Goal: Task Accomplishment & Management: Manage account settings

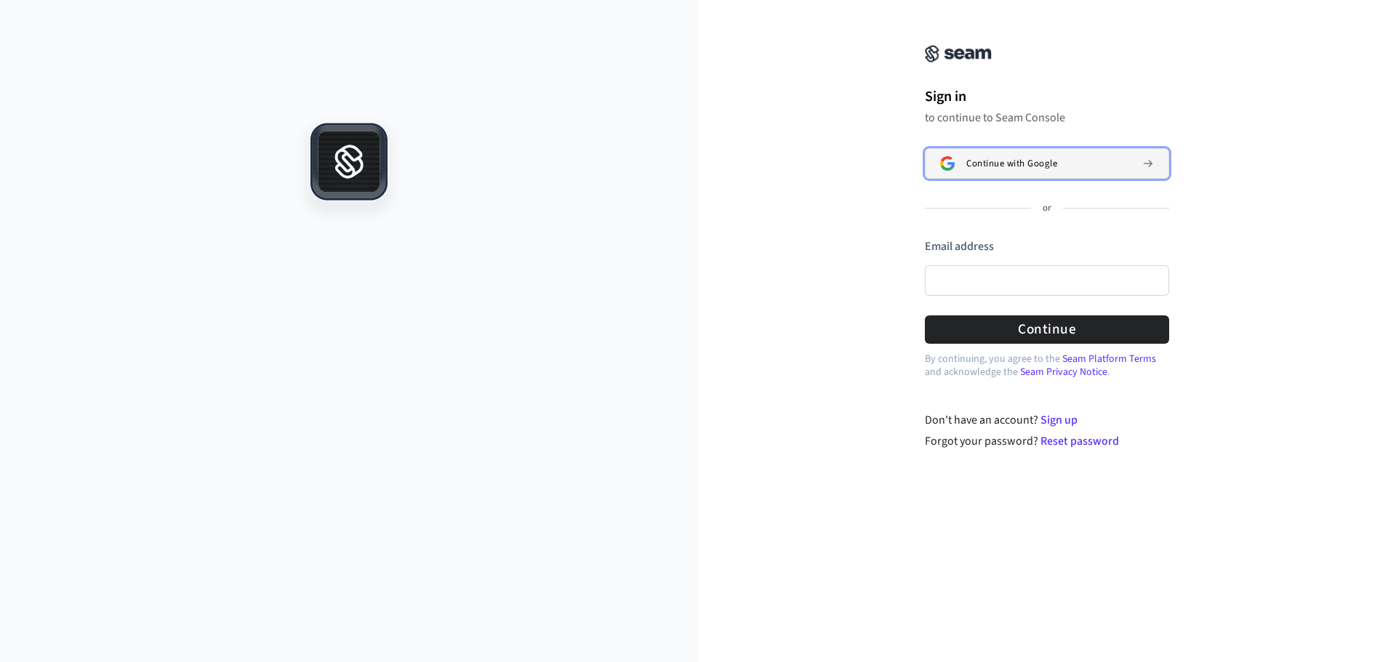
click at [1100, 158] on div "Continue with Google" at bounding box center [1048, 164] width 164 height 12
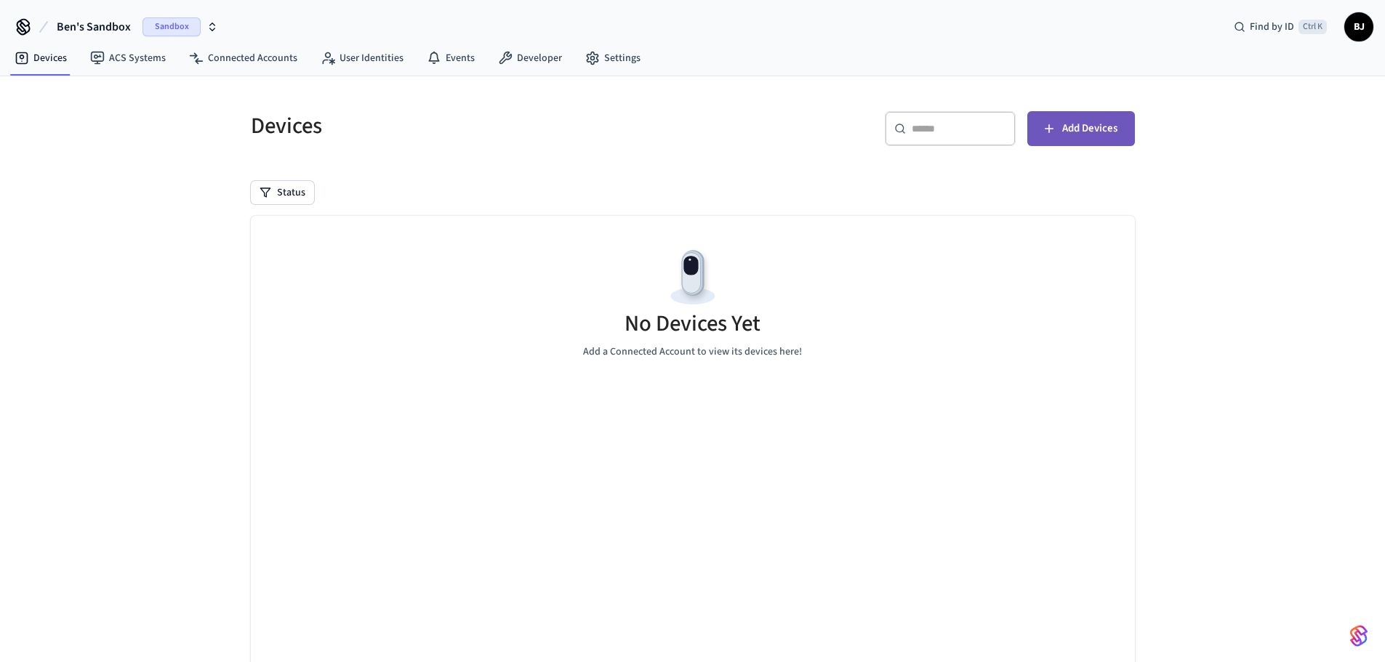
click at [1093, 125] on span "Add Devices" at bounding box center [1089, 128] width 55 height 19
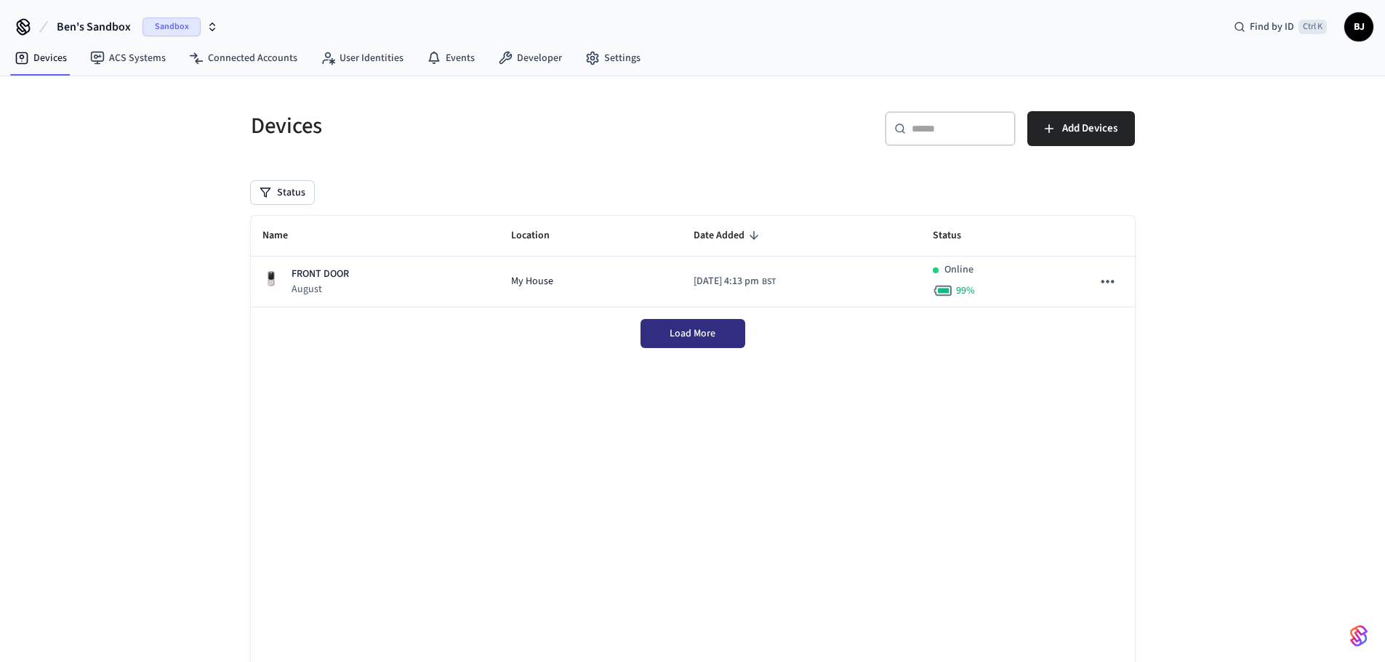
click at [704, 341] on button "Load More" at bounding box center [693, 333] width 105 height 29
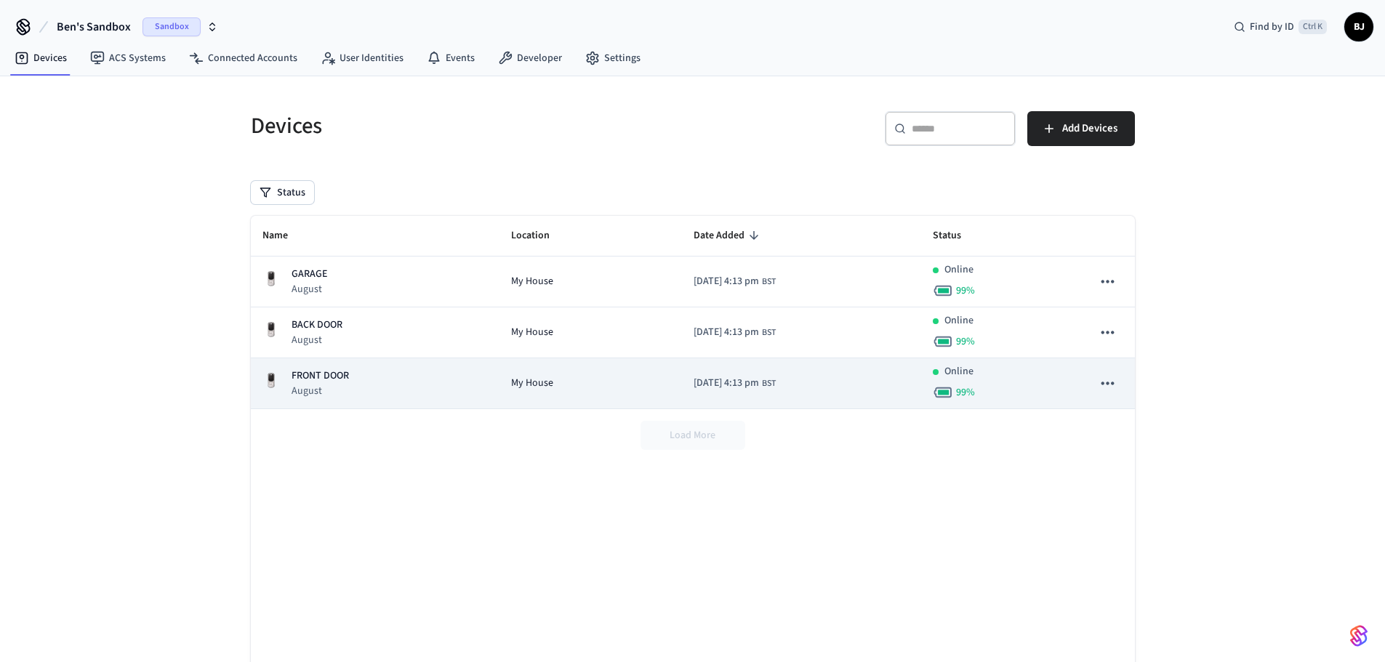
click at [1096, 382] on button "sticky table" at bounding box center [1107, 383] width 31 height 31
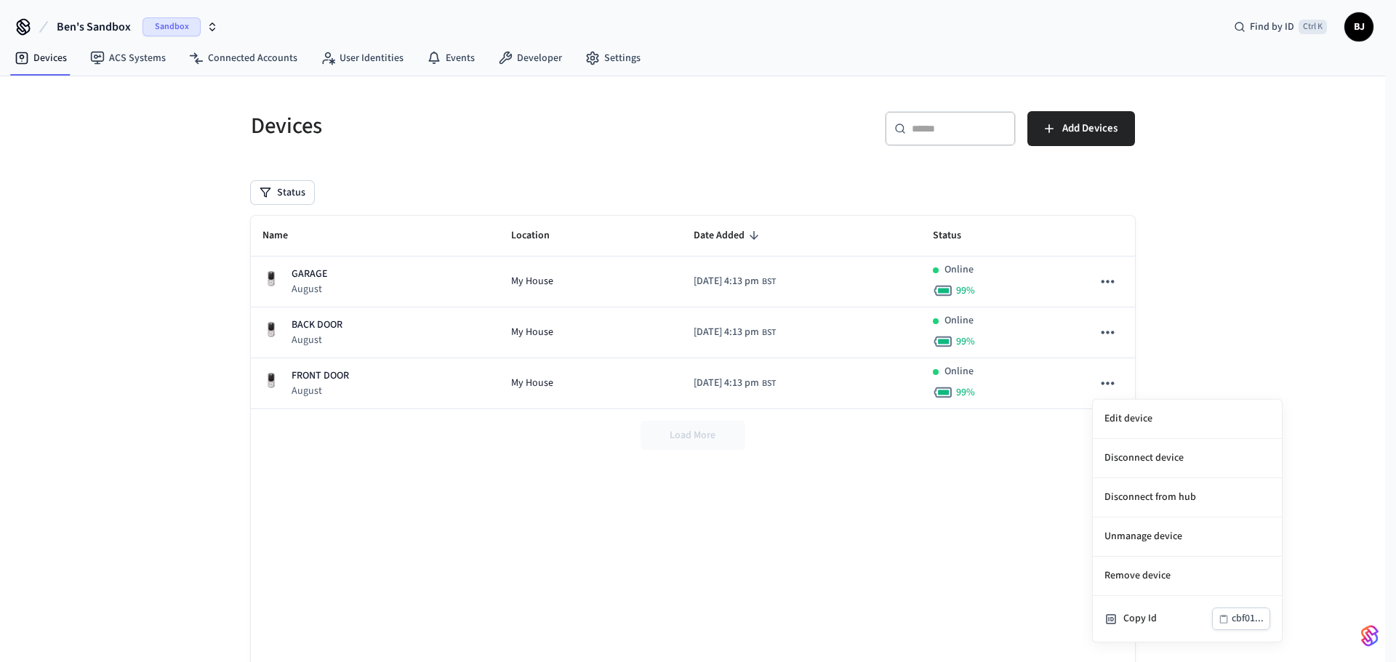
click at [1204, 337] on div at bounding box center [698, 331] width 1396 height 662
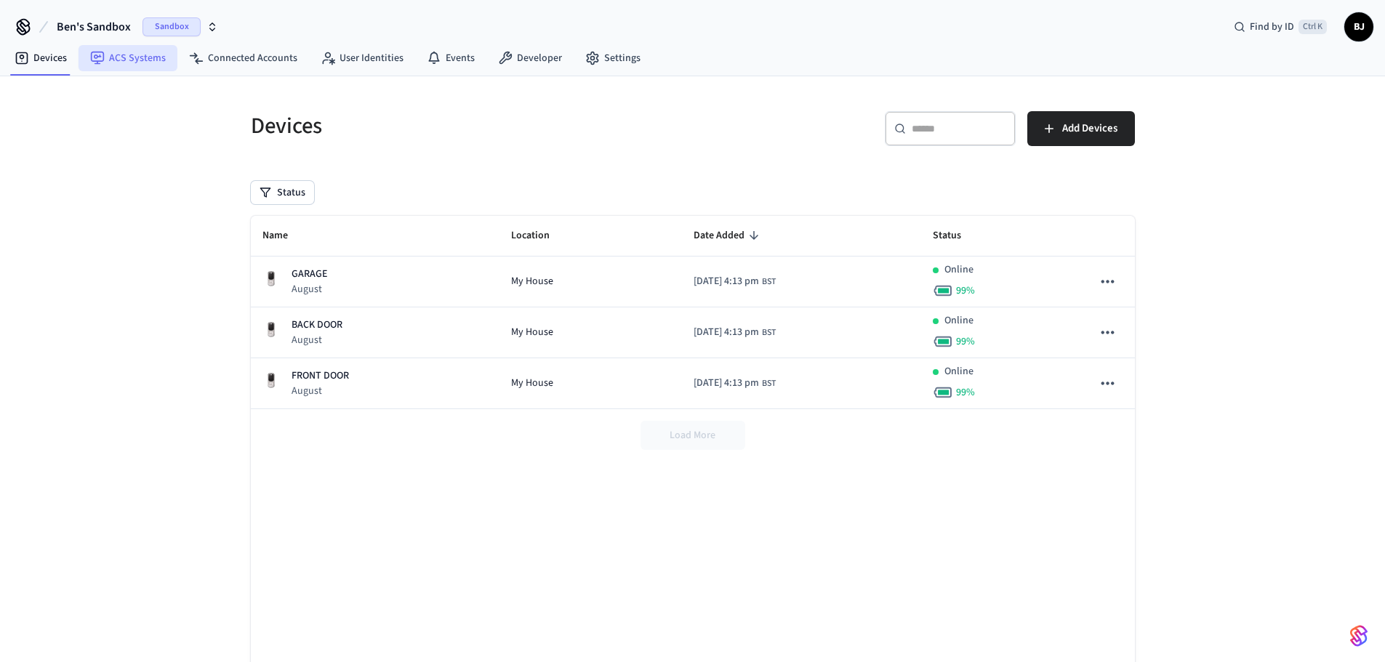
click at [138, 49] on link "ACS Systems" at bounding box center [128, 58] width 99 height 26
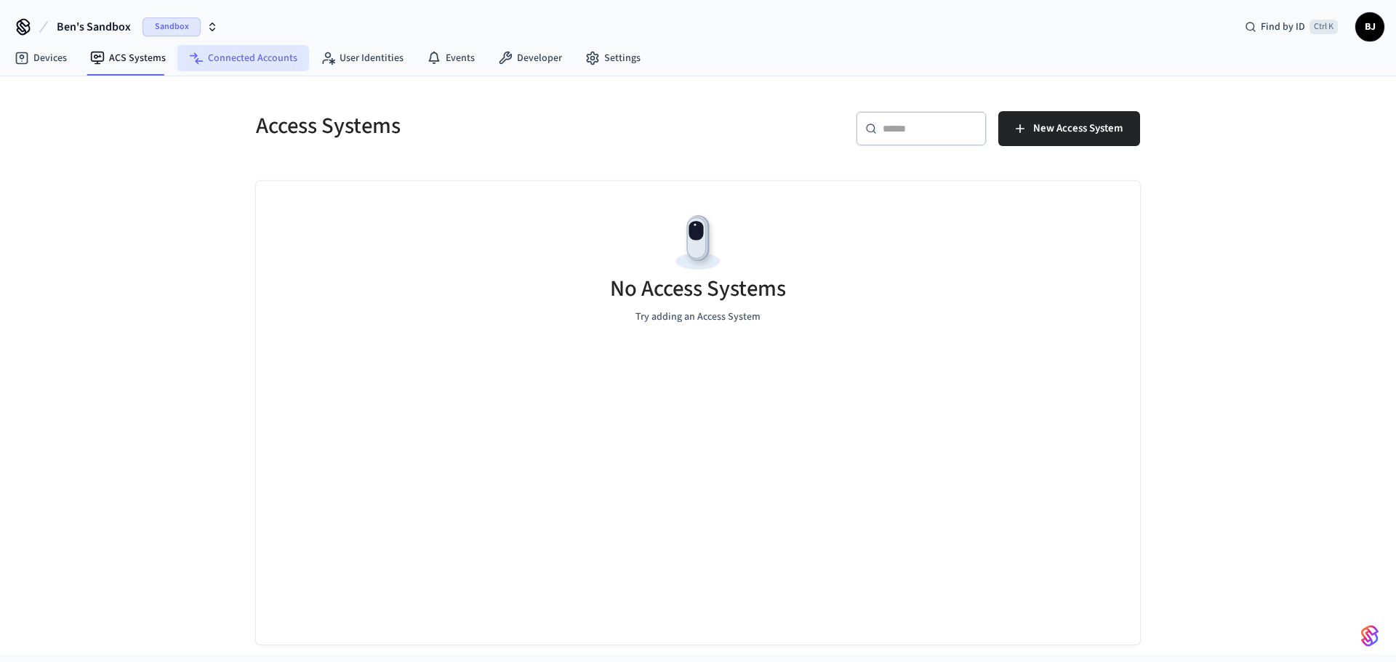
click at [222, 62] on link "Connected Accounts" at bounding box center [243, 58] width 132 height 26
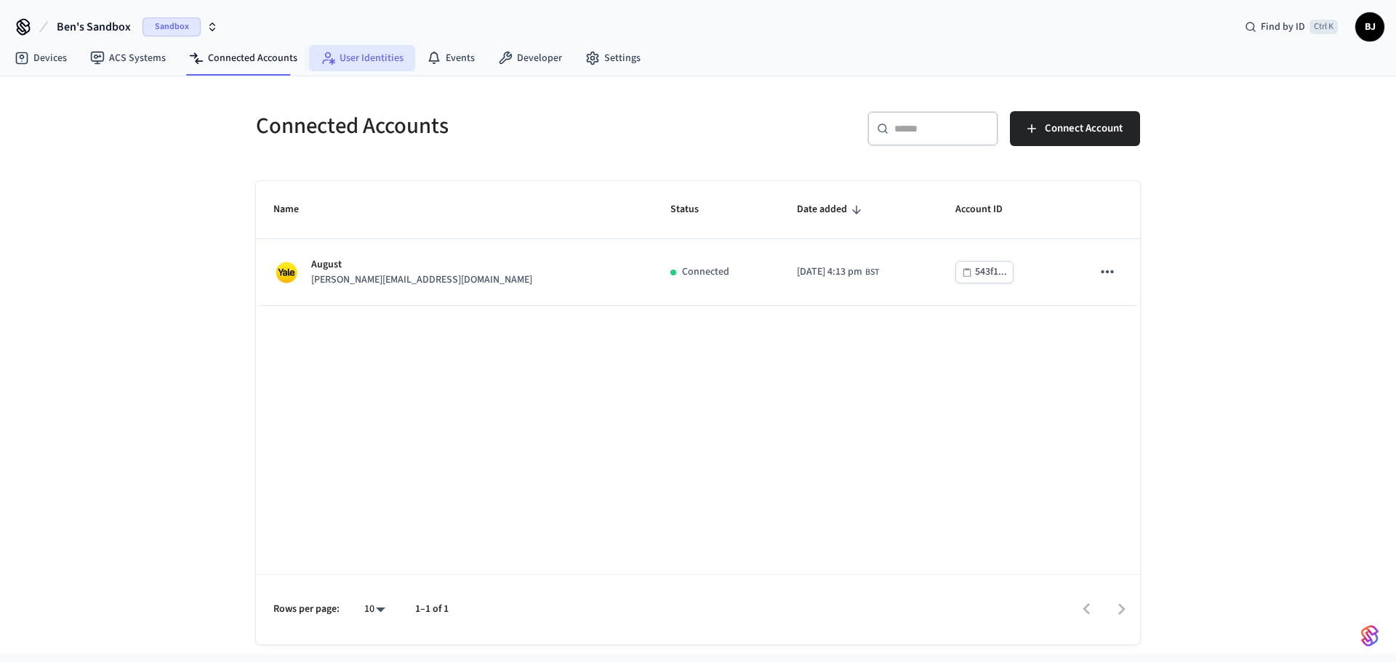
click at [342, 57] on link "User Identities" at bounding box center [362, 58] width 106 height 26
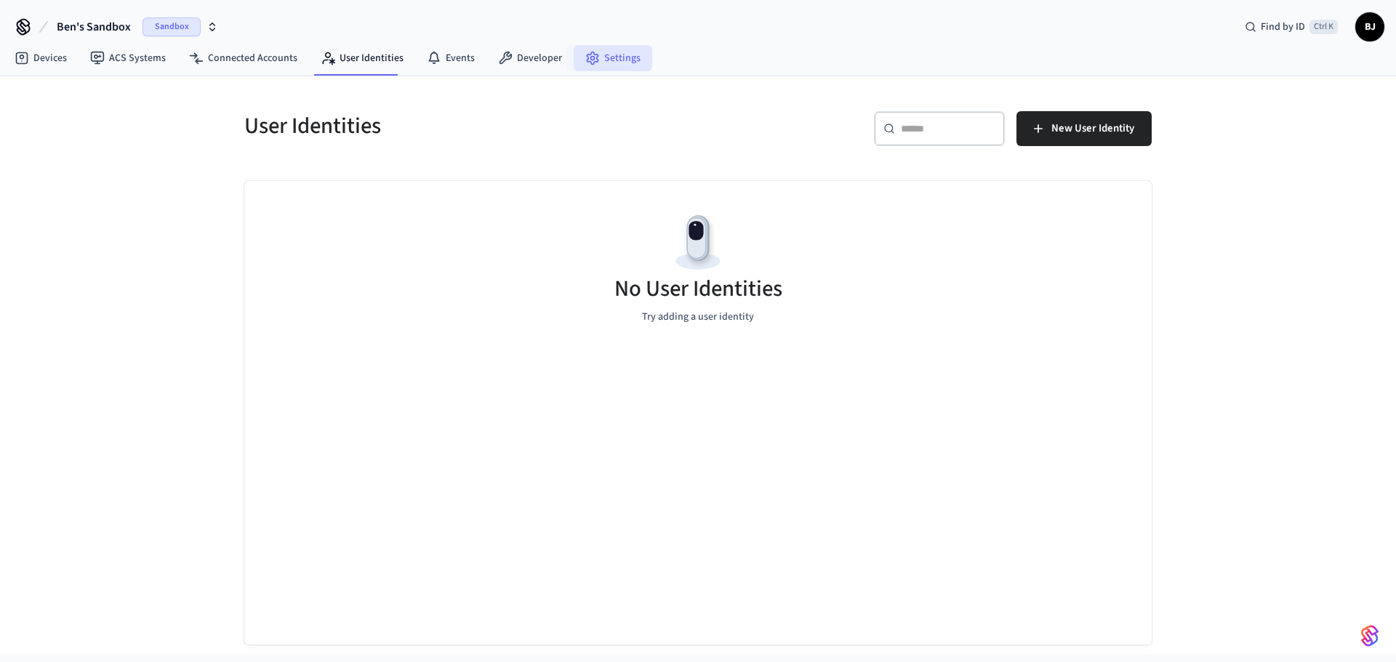
click at [606, 54] on link "Settings" at bounding box center [613, 58] width 79 height 26
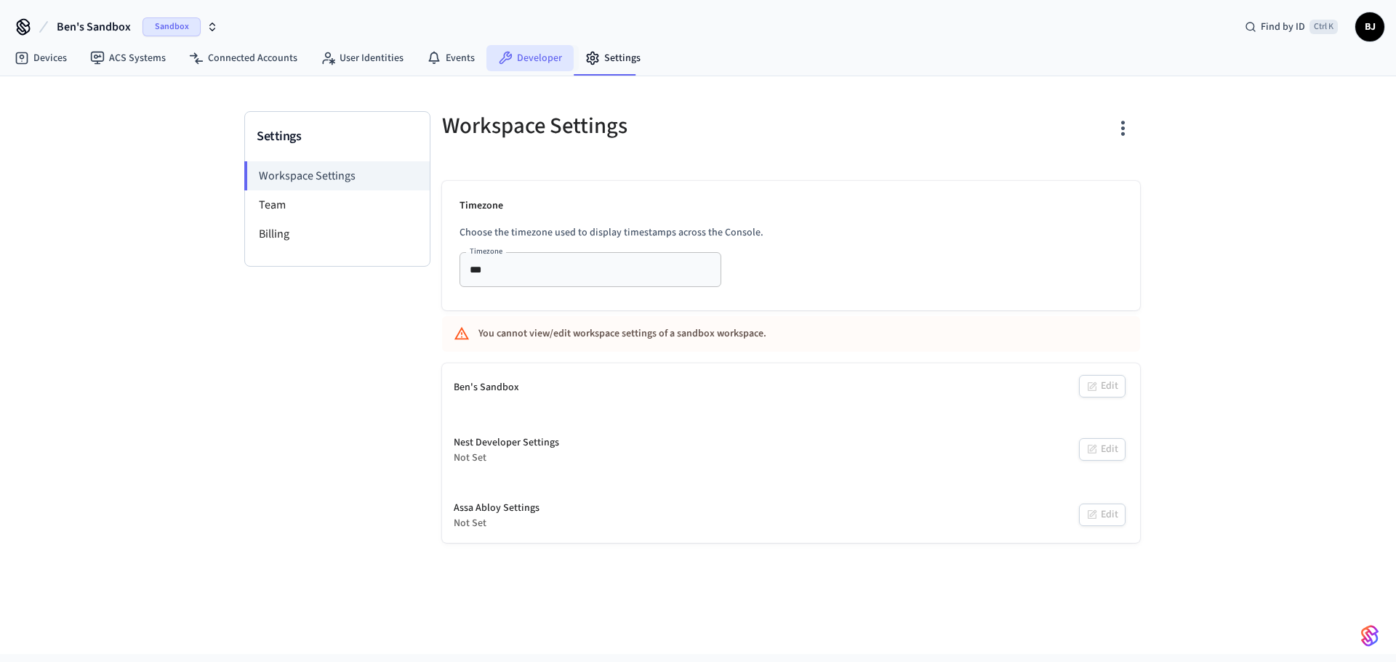
click at [537, 55] on link "Developer" at bounding box center [529, 58] width 87 height 26
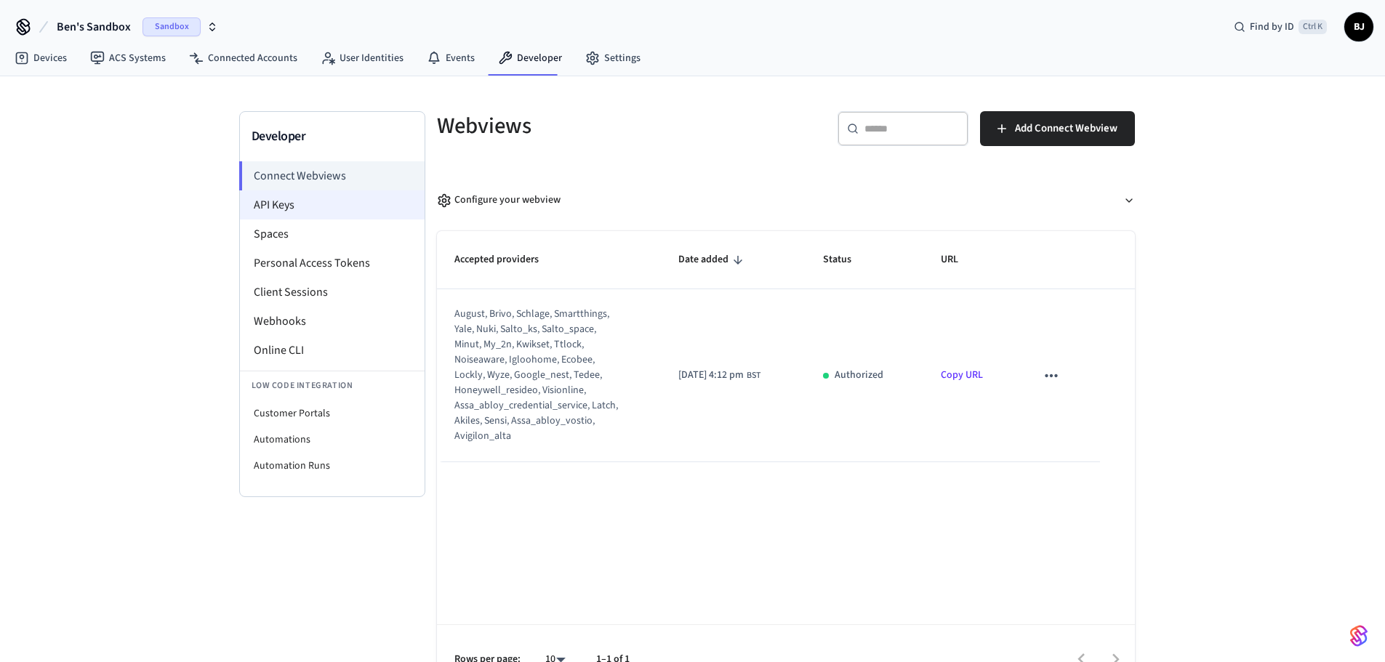
click at [334, 202] on li "API Keys" at bounding box center [332, 204] width 185 height 29
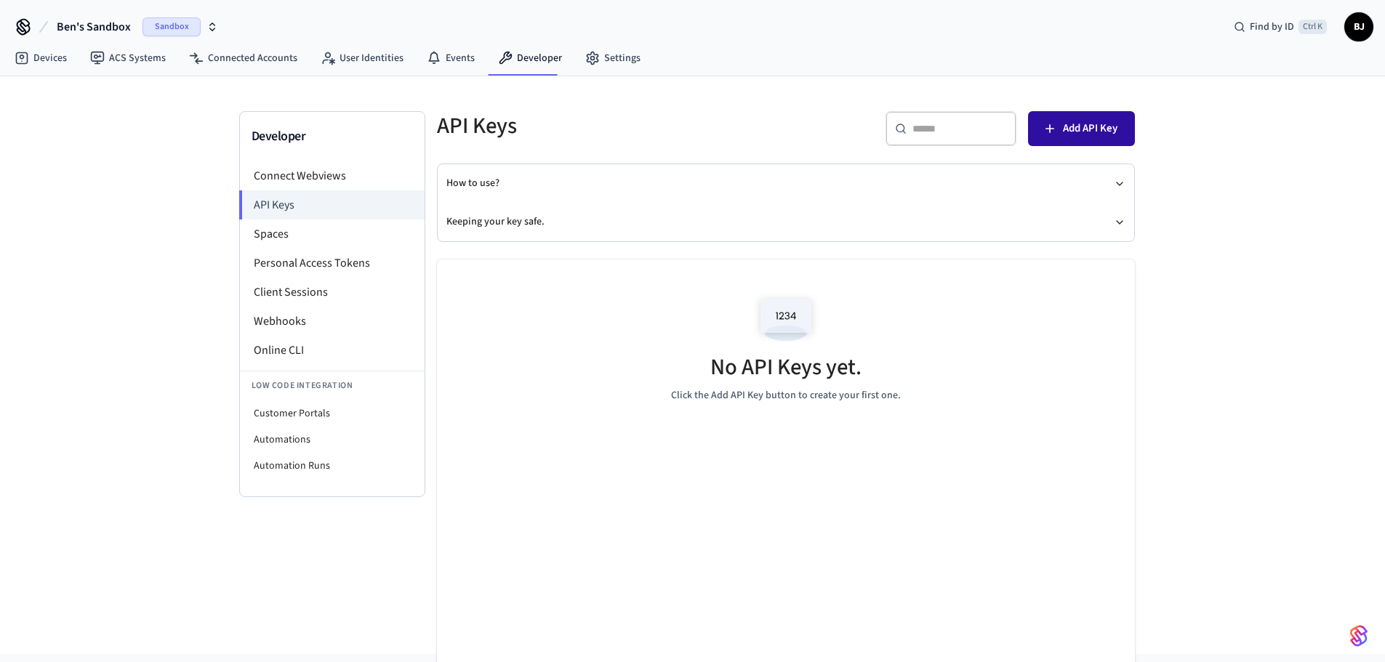
click at [1098, 125] on span "Add API Key" at bounding box center [1090, 128] width 55 height 19
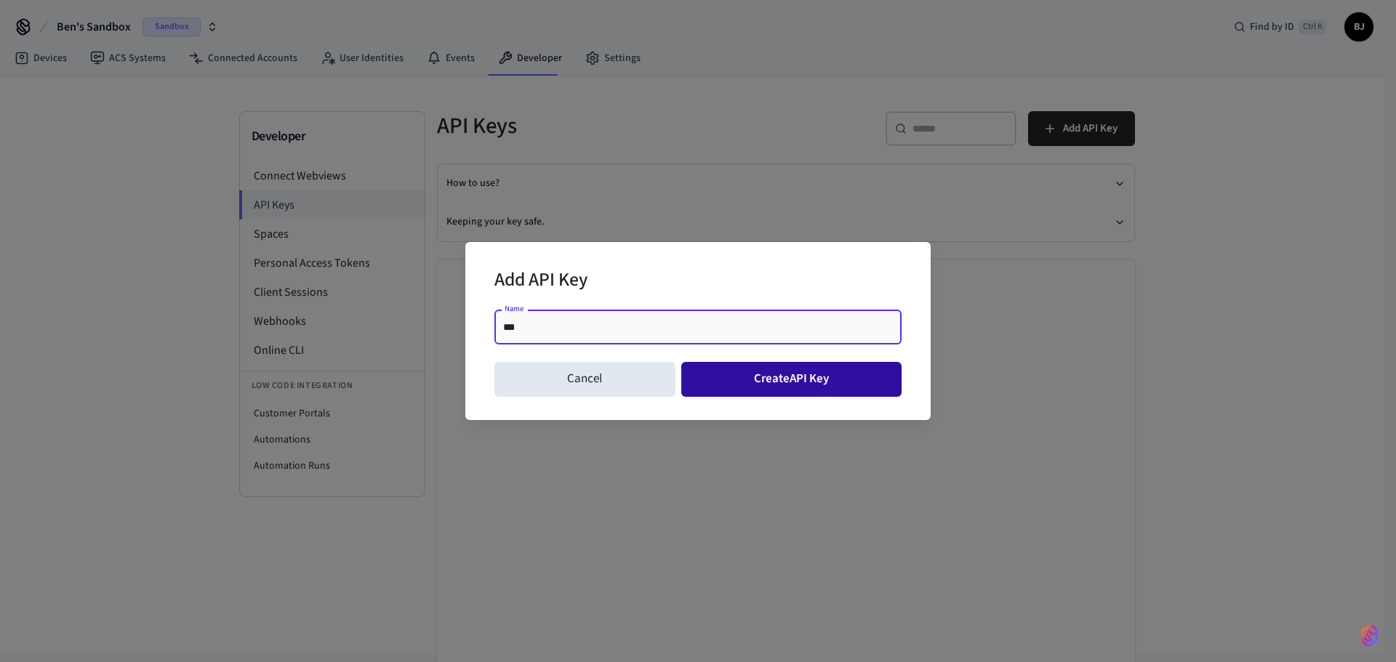
type input "***"
click at [802, 372] on button "Create API Key" at bounding box center [791, 379] width 221 height 35
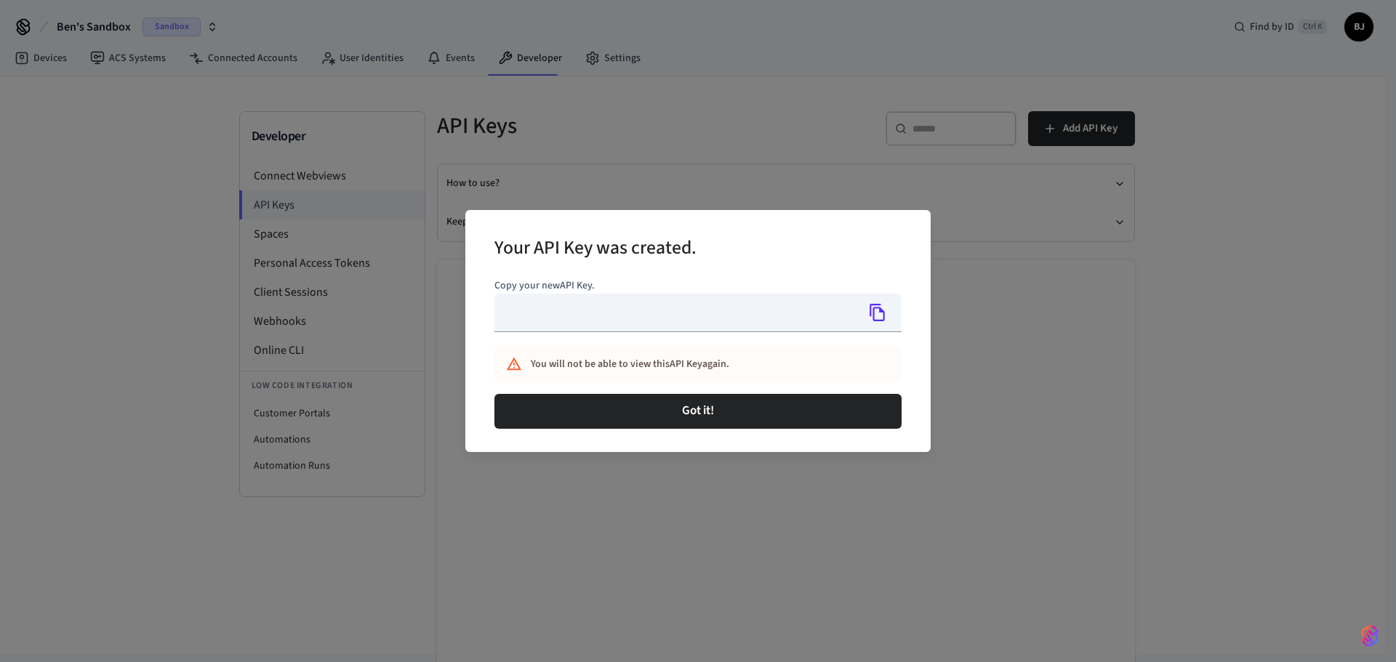
type input "**********"
click at [876, 308] on icon "Copy" at bounding box center [877, 312] width 15 height 17
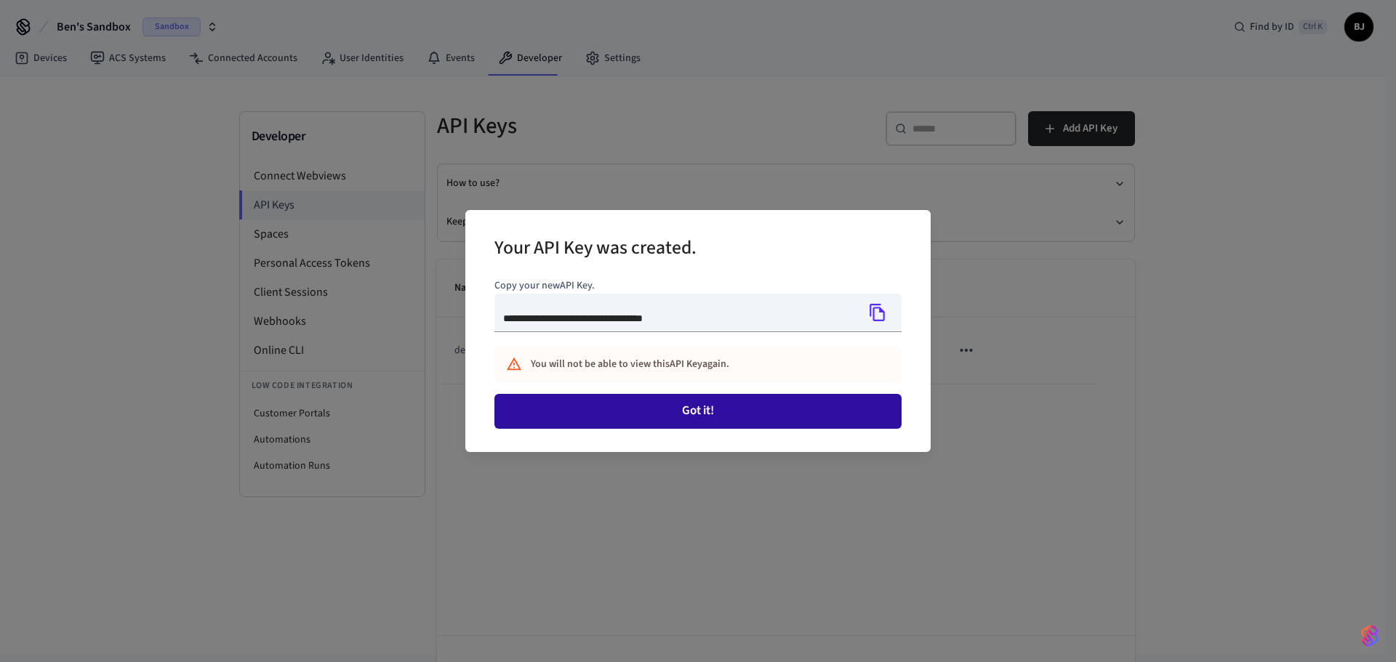
click at [791, 412] on button "Got it!" at bounding box center [697, 411] width 407 height 35
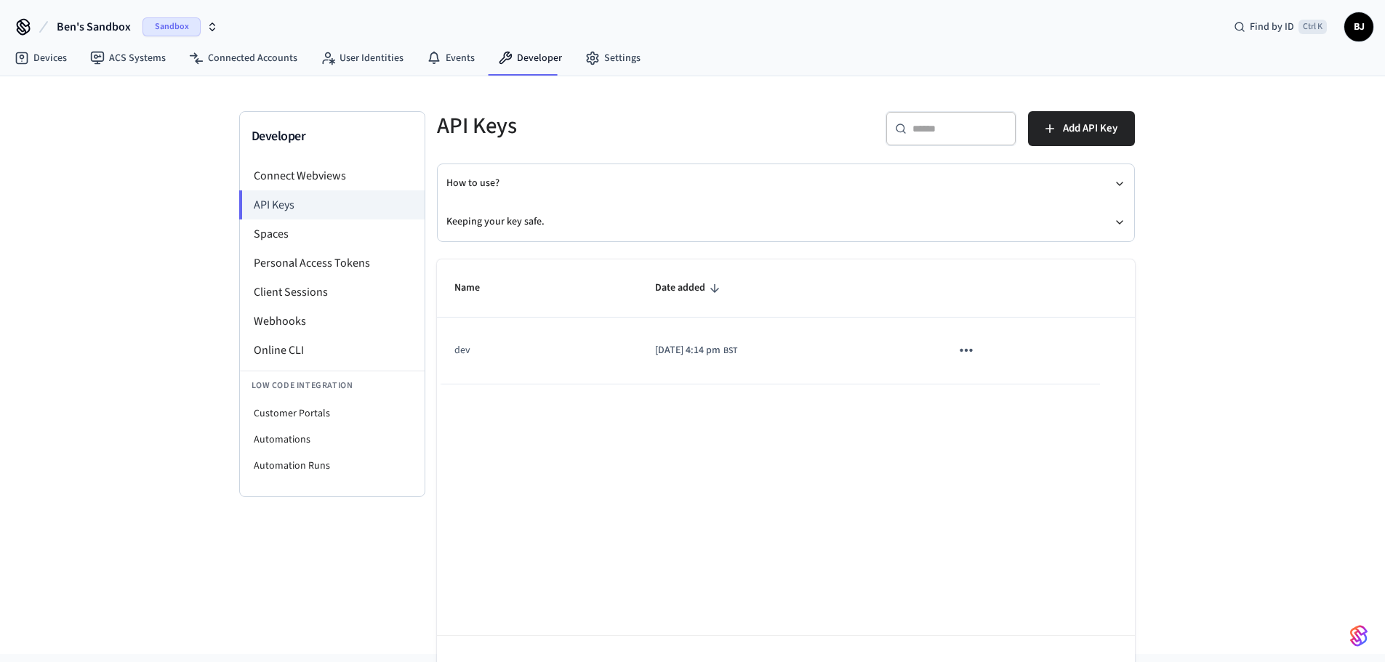
click at [976, 342] on icon "sticky table" at bounding box center [966, 350] width 19 height 19
click at [1314, 318] on div at bounding box center [698, 331] width 1396 height 662
click at [307, 239] on li "Spaces" at bounding box center [332, 234] width 185 height 29
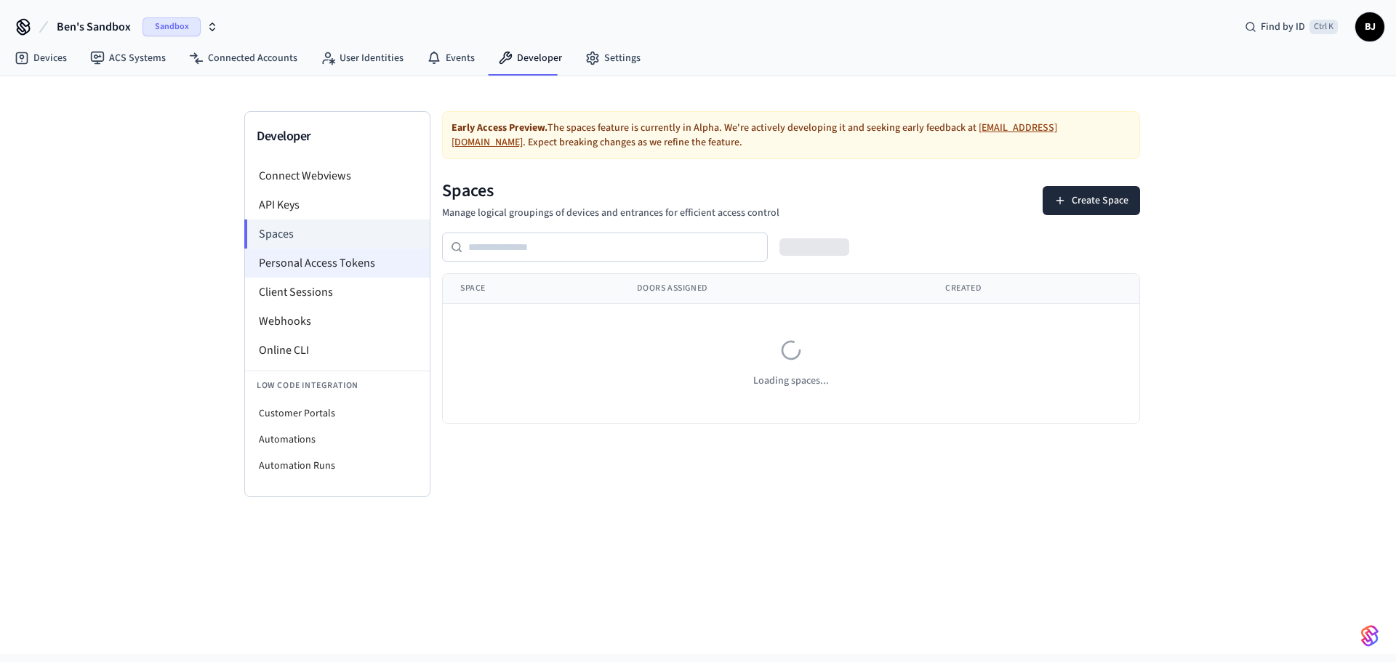
click at [318, 259] on li "Personal Access Tokens" at bounding box center [337, 263] width 185 height 29
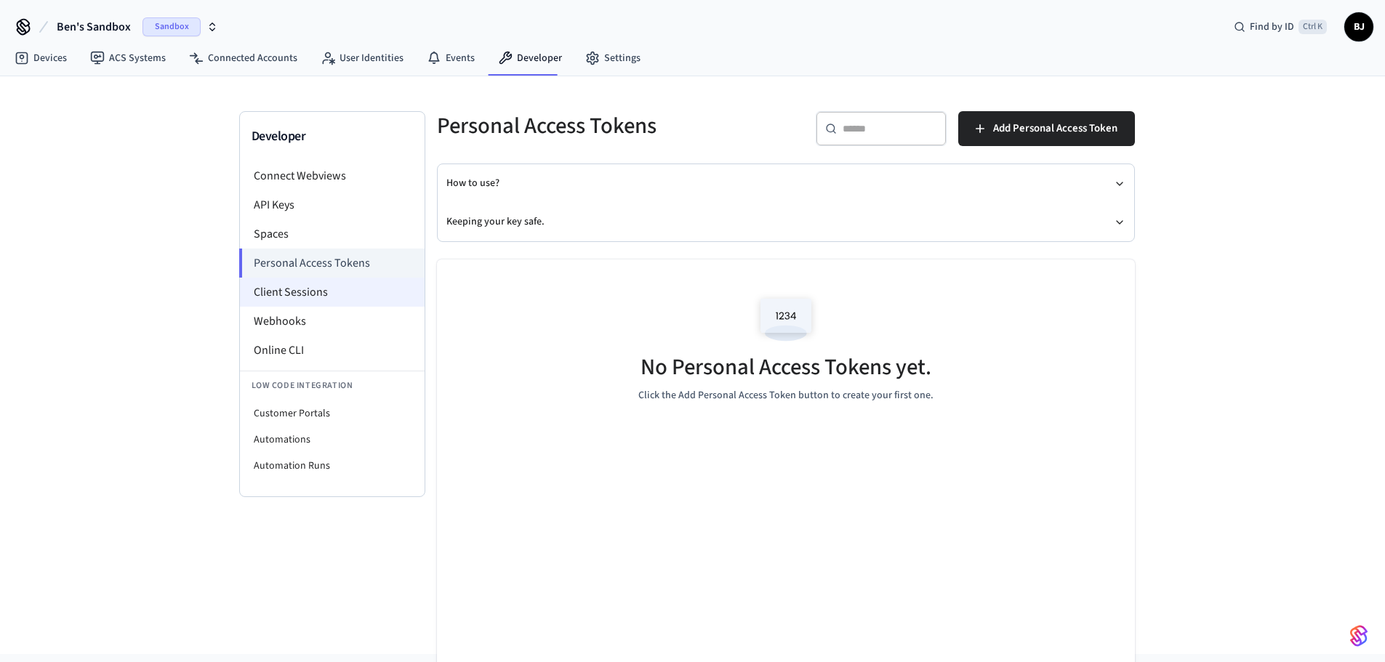
click at [309, 292] on li "Client Sessions" at bounding box center [332, 292] width 185 height 29
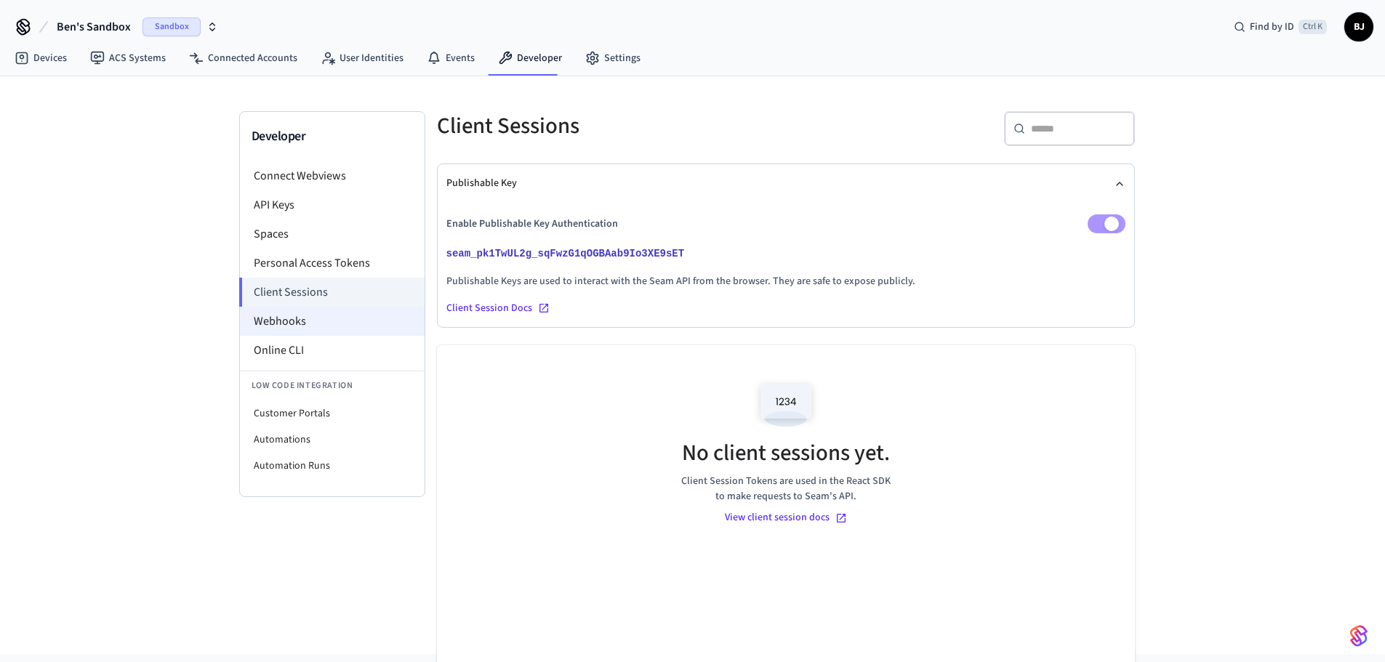
click at [303, 321] on li "Webhooks" at bounding box center [332, 321] width 185 height 29
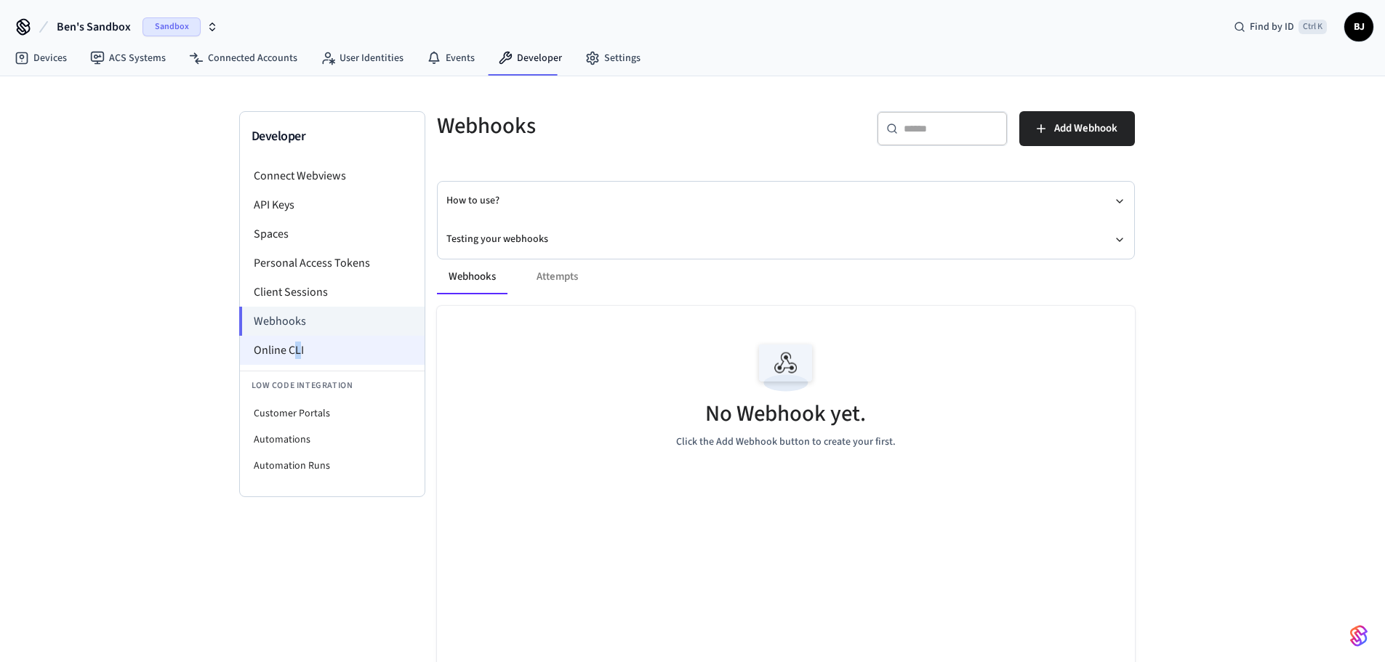
click at [297, 354] on li "Online CLI" at bounding box center [332, 350] width 185 height 29
click at [352, 50] on link "User Identities" at bounding box center [362, 58] width 106 height 26
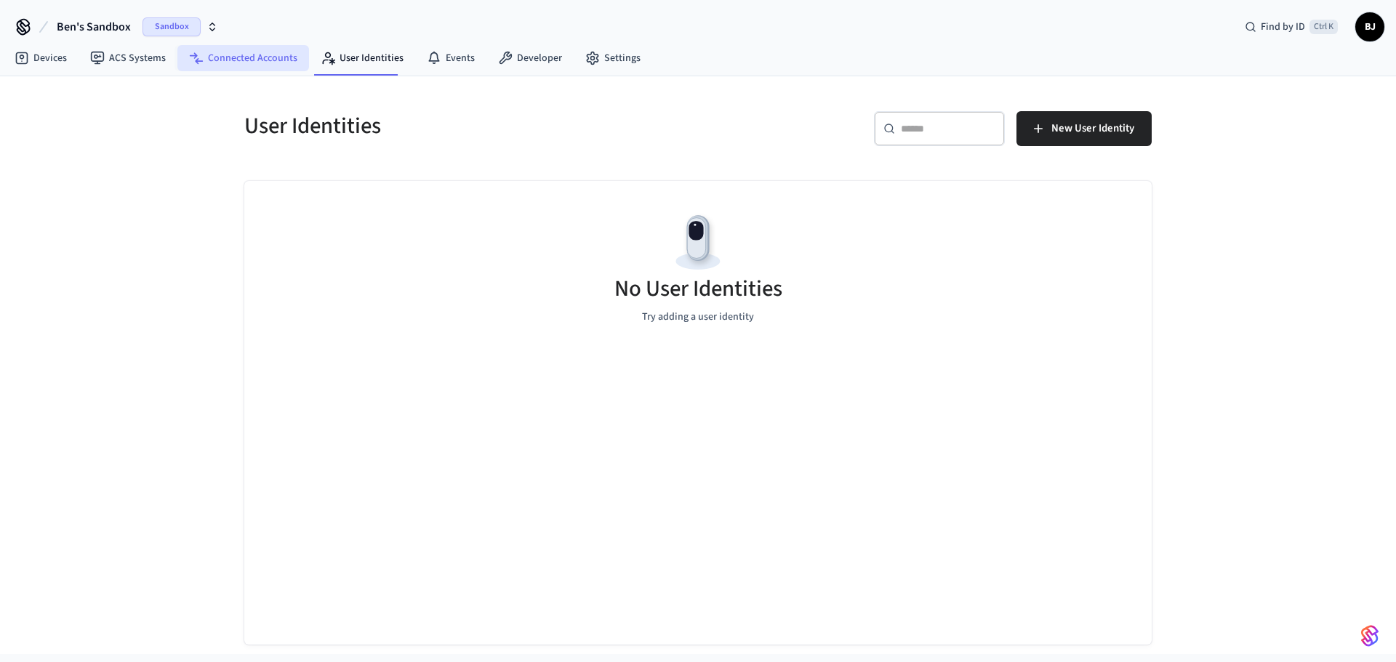
click at [252, 66] on link "Connected Accounts" at bounding box center [243, 58] width 132 height 26
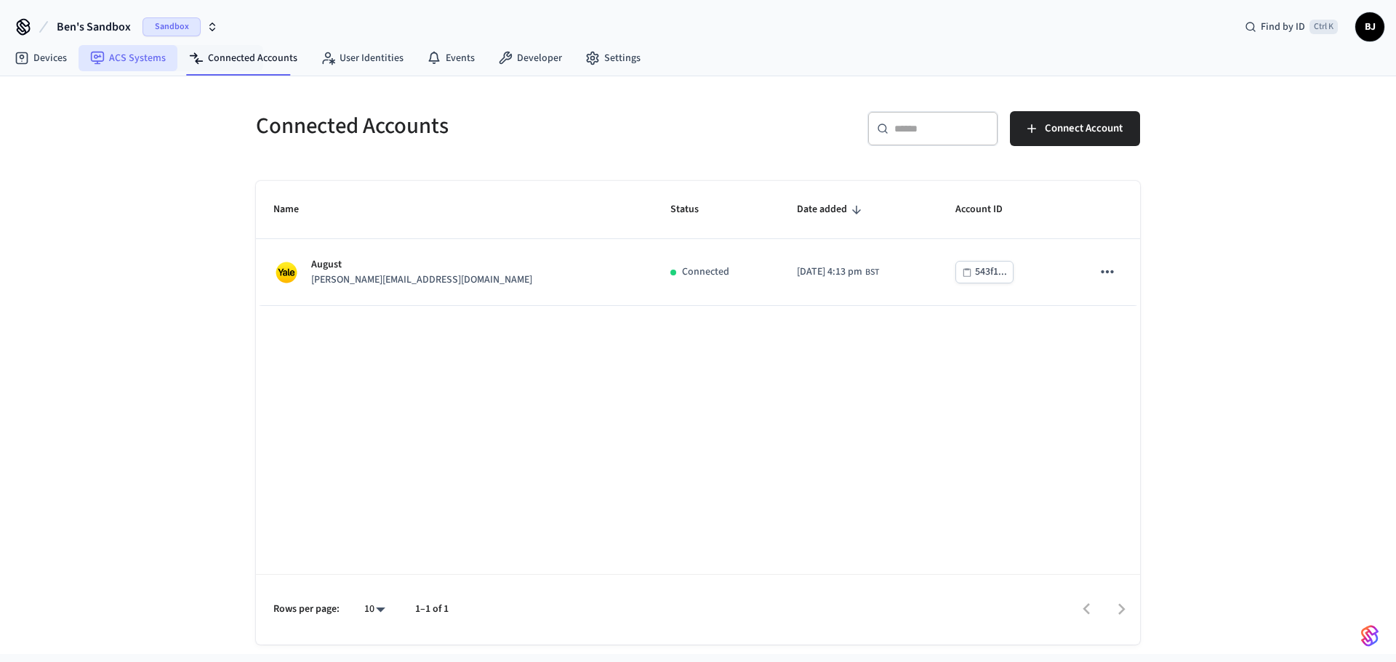
click at [150, 62] on link "ACS Systems" at bounding box center [128, 58] width 99 height 26
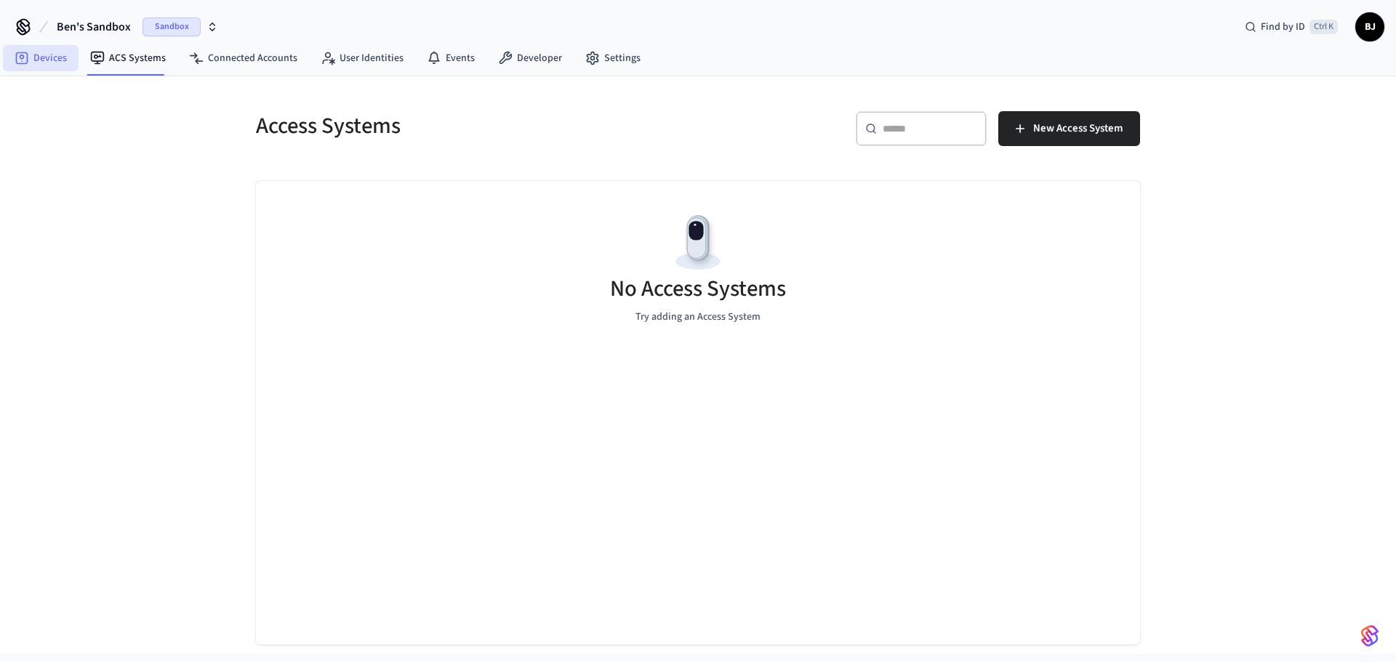
drag, startPoint x: 55, startPoint y: 63, endPoint x: 63, endPoint y: 62, distance: 7.3
click at [57, 62] on link "Devices" at bounding box center [41, 58] width 76 height 26
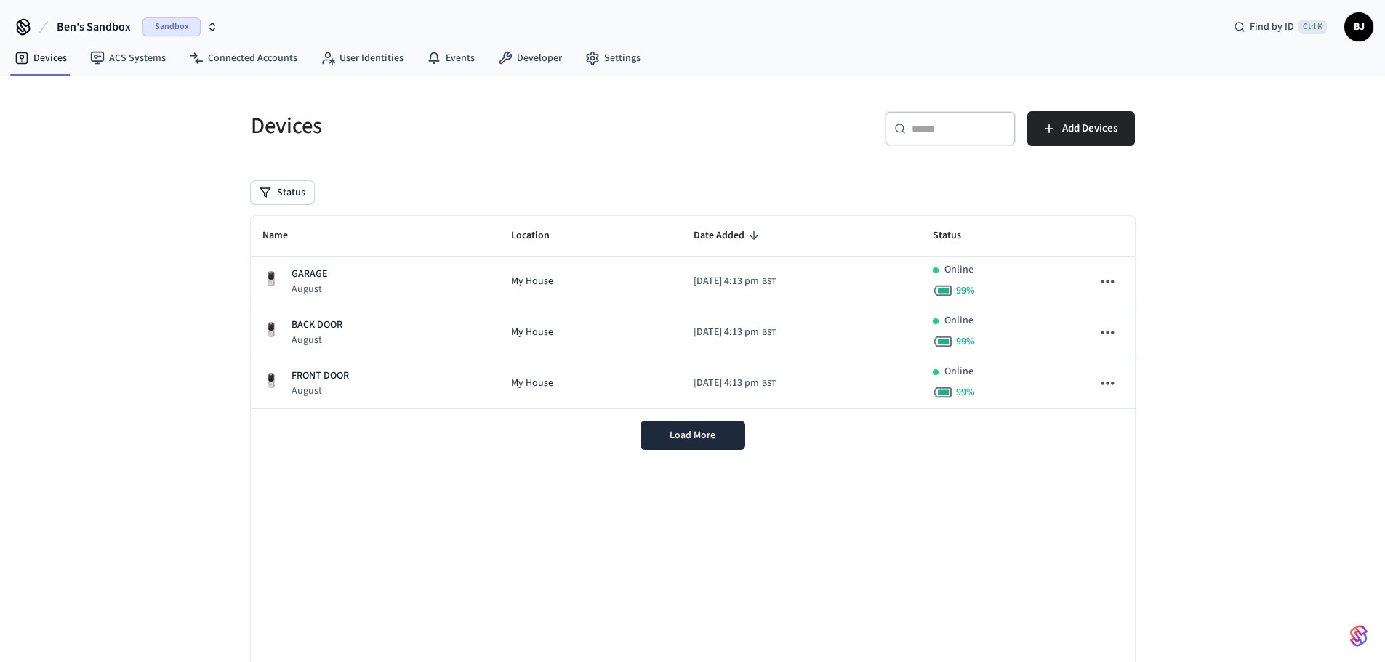
click at [209, 21] on icon "button" at bounding box center [212, 27] width 12 height 12
click at [1363, 36] on span "BJ" at bounding box center [1359, 27] width 26 height 26
